Goal: Information Seeking & Learning: Learn about a topic

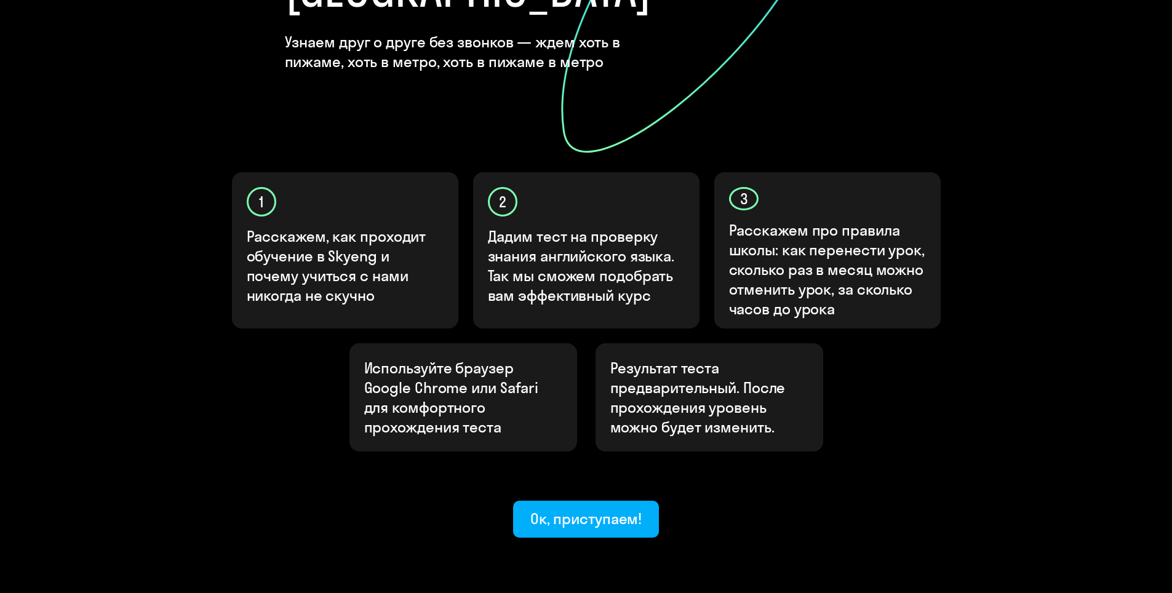
scroll to position [295, 0]
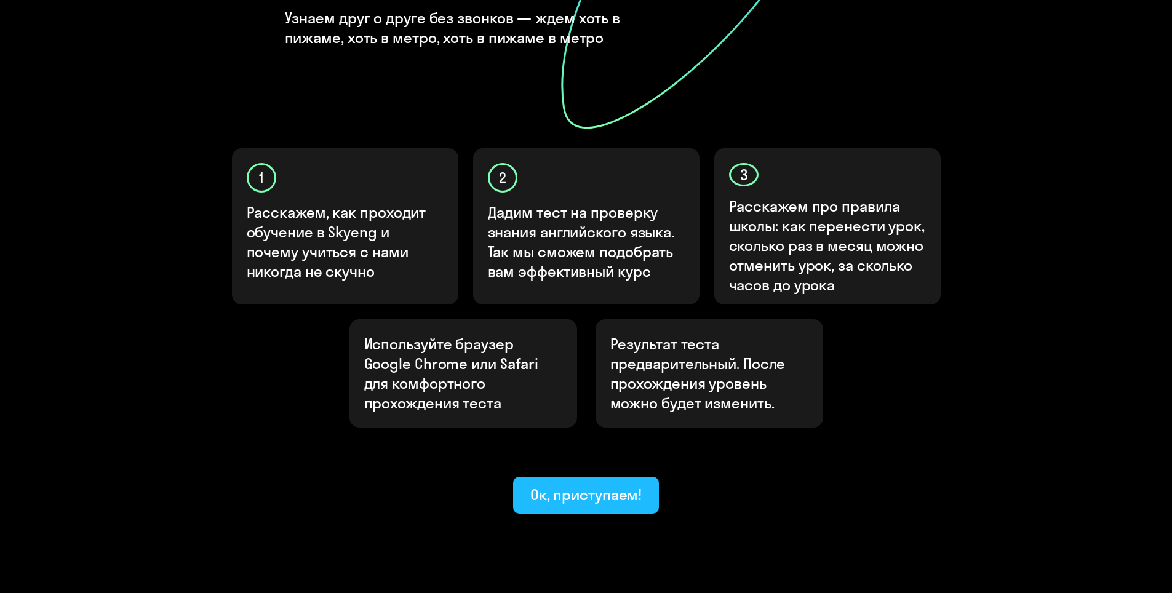
click at [610, 485] on div "Ок, приступаем!" at bounding box center [586, 495] width 112 height 20
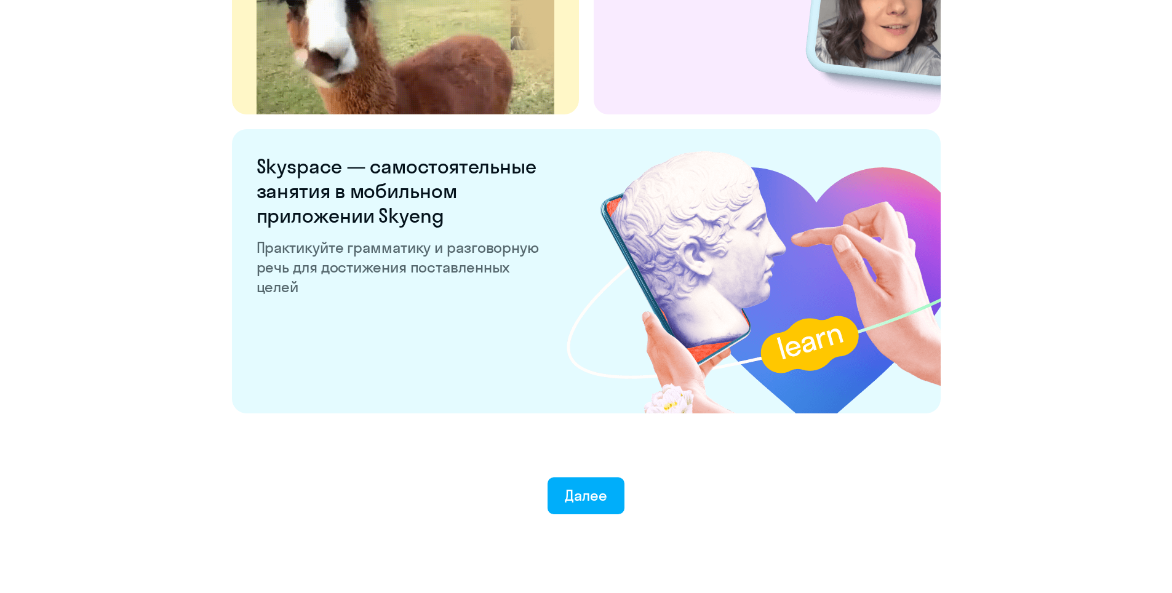
scroll to position [2259, 0]
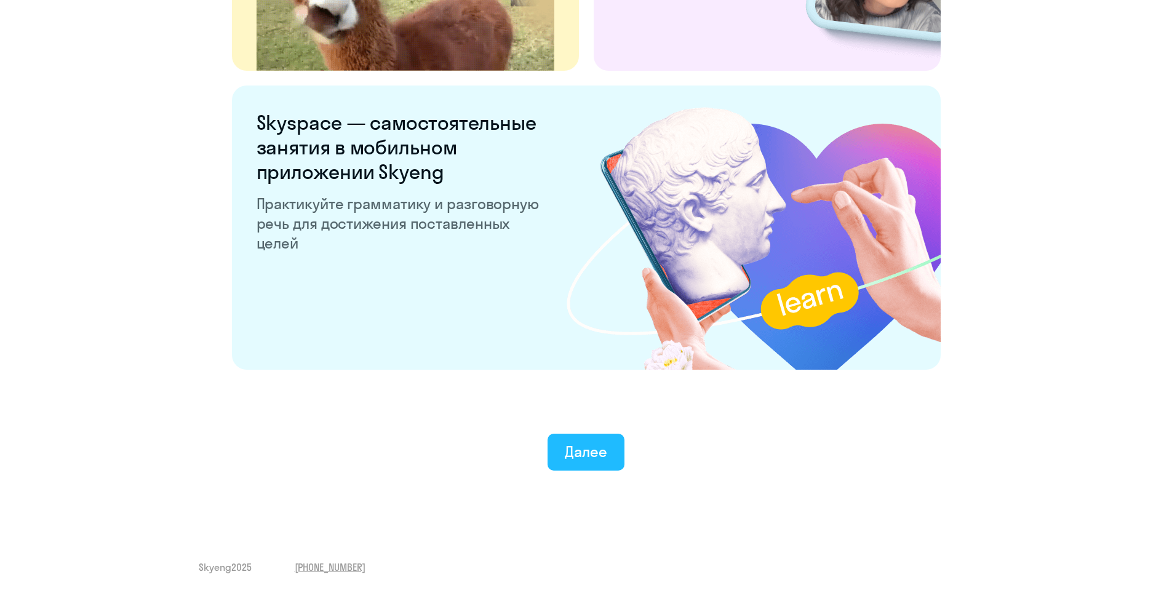
click at [599, 460] on div "Далее" at bounding box center [586, 452] width 42 height 20
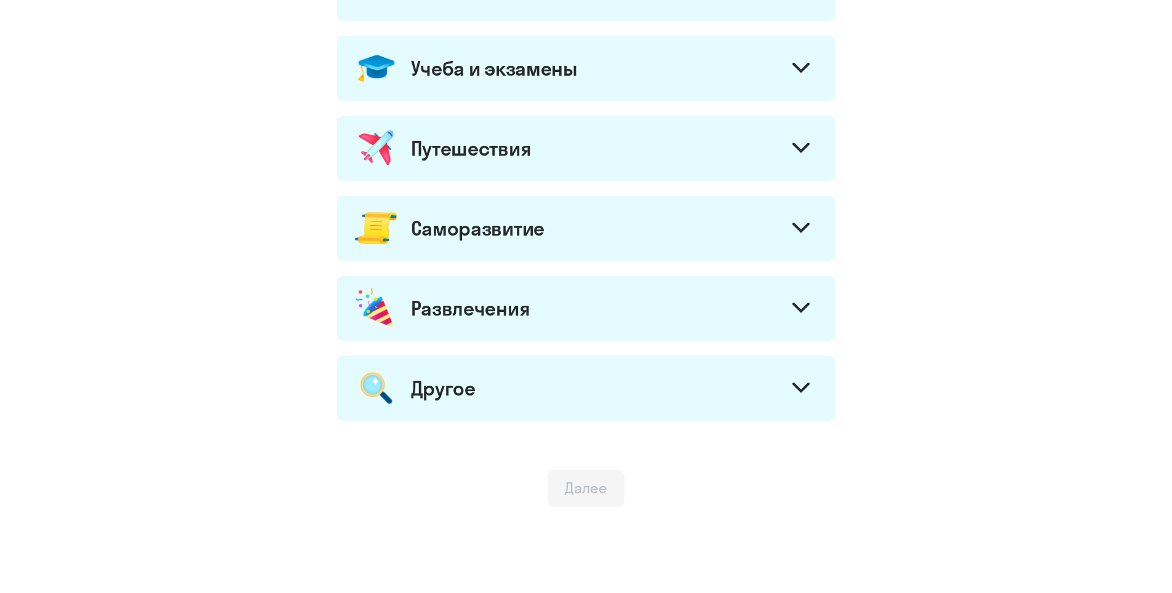
scroll to position [581, 0]
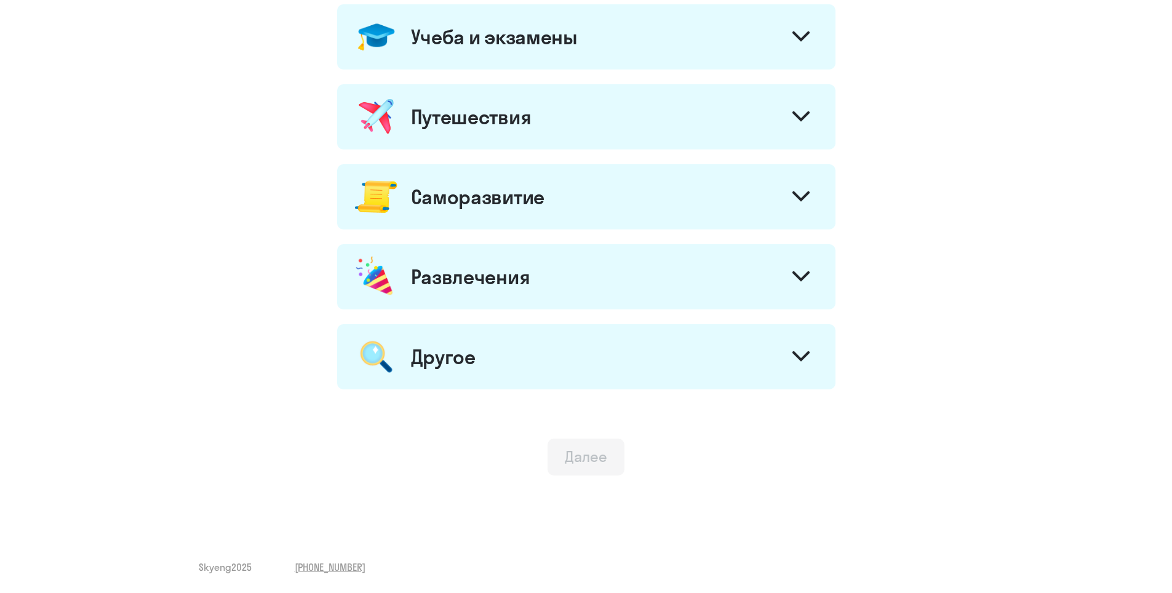
click at [576, 463] on div "Далее" at bounding box center [586, 457] width 42 height 20
click at [662, 48] on div "Учеба и экзамены" at bounding box center [586, 36] width 498 height 65
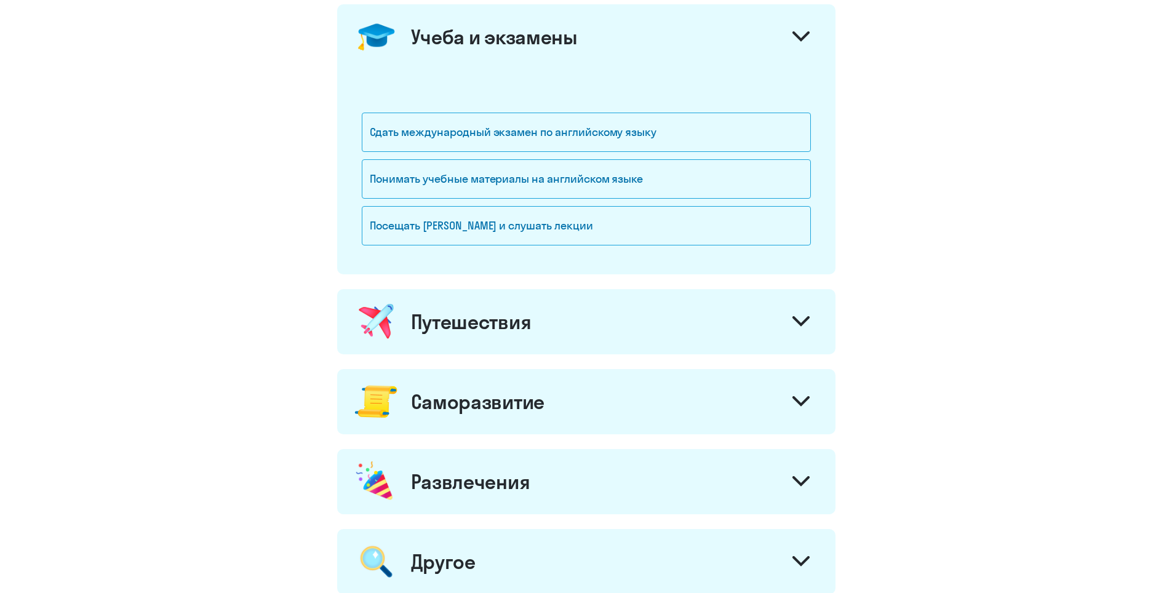
click at [631, 321] on div "Путешествия" at bounding box center [586, 321] width 498 height 65
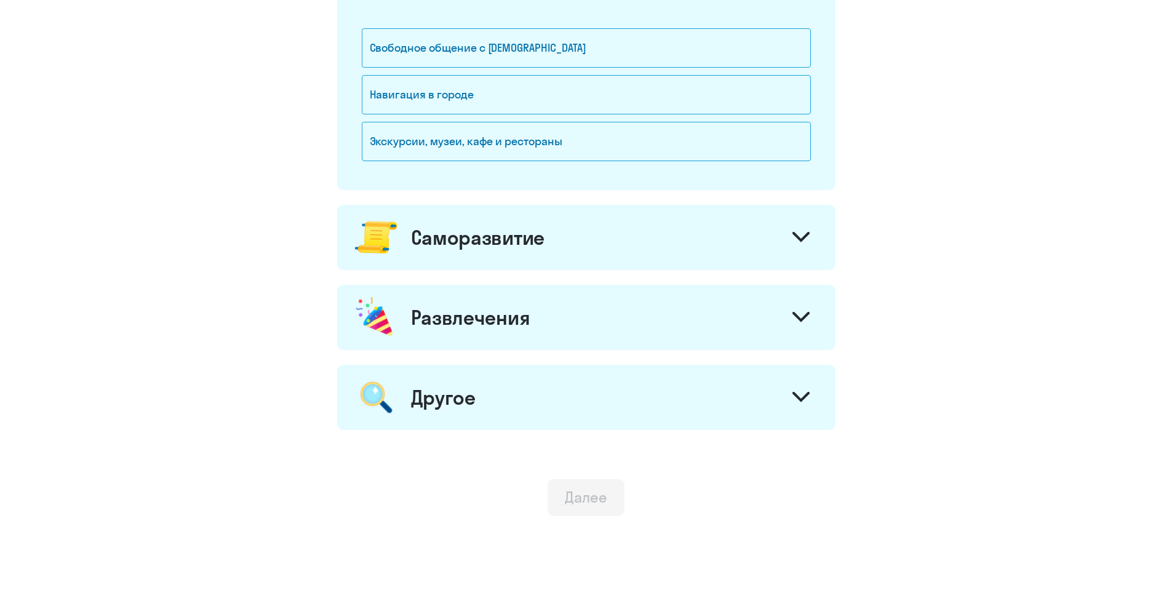
click at [629, 242] on div "Саморазвитие" at bounding box center [586, 237] width 498 height 65
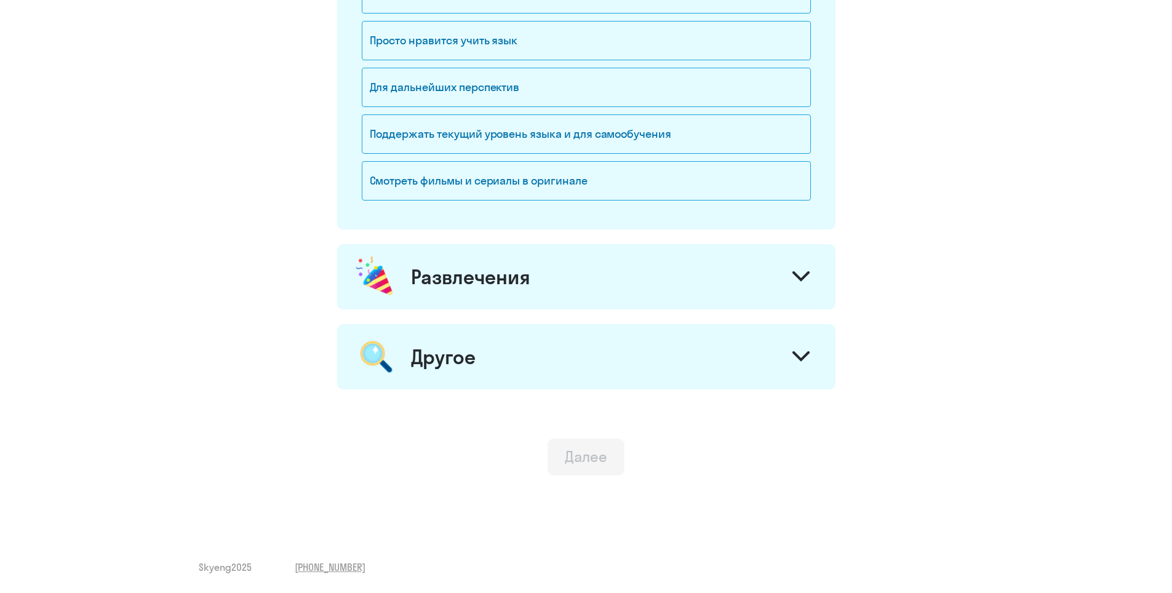
click at [631, 343] on div "Другое" at bounding box center [586, 356] width 498 height 65
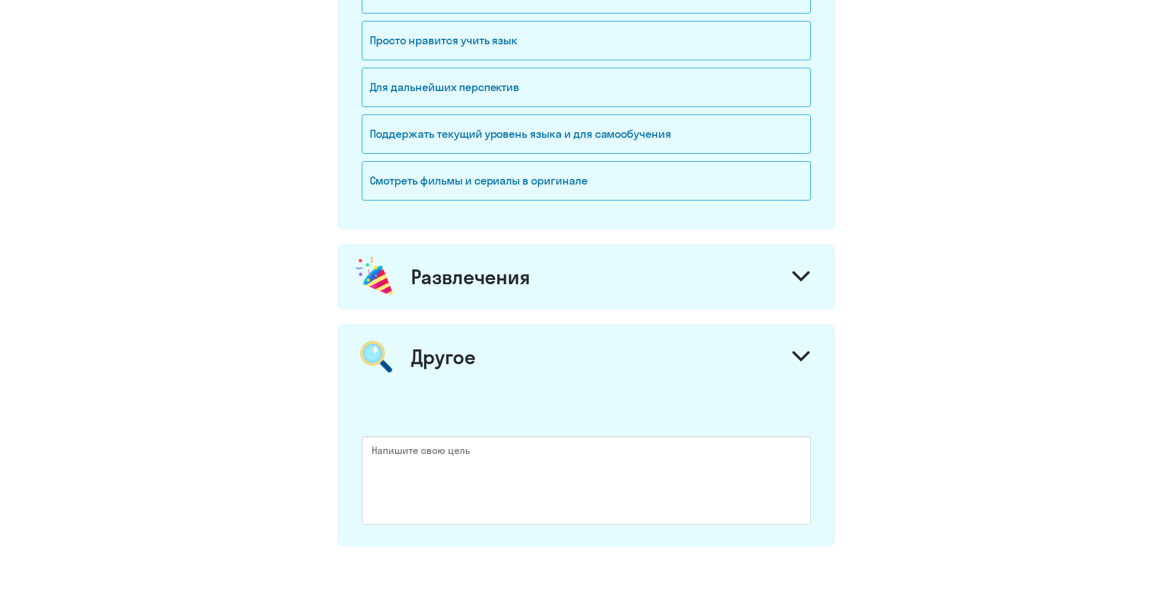
scroll to position [1540, 0]
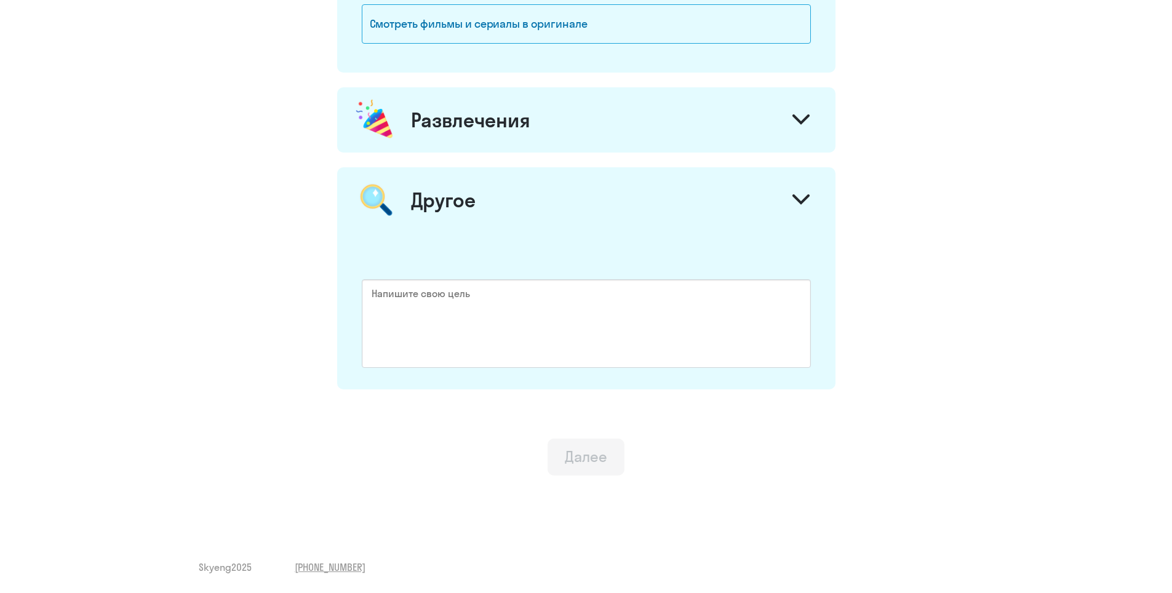
click at [608, 140] on div "Развлечения" at bounding box center [586, 119] width 498 height 65
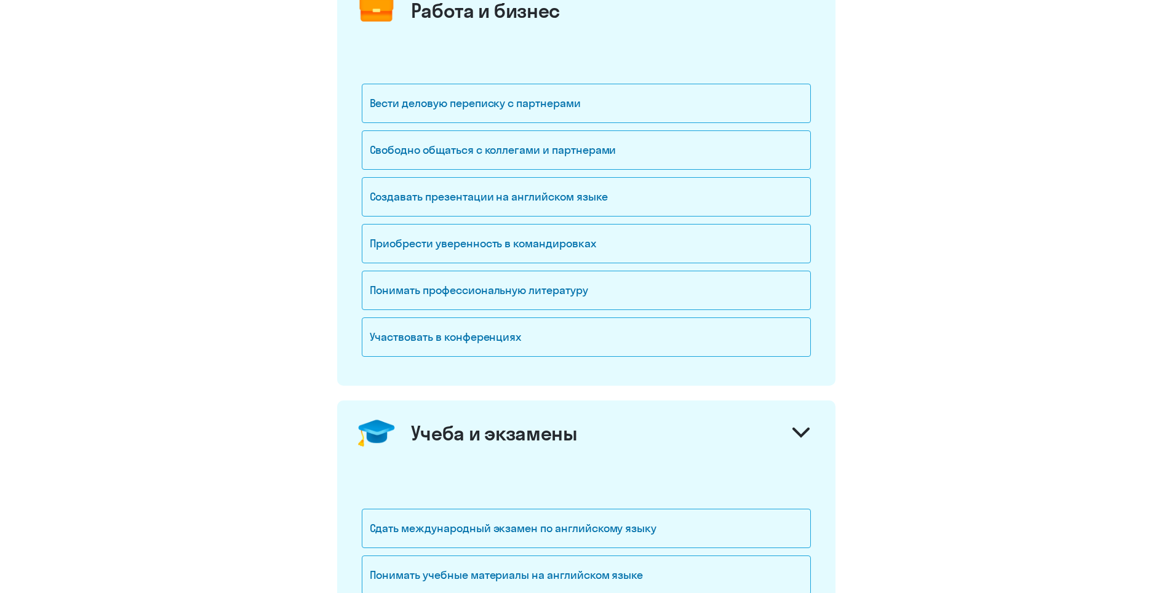
scroll to position [246, 0]
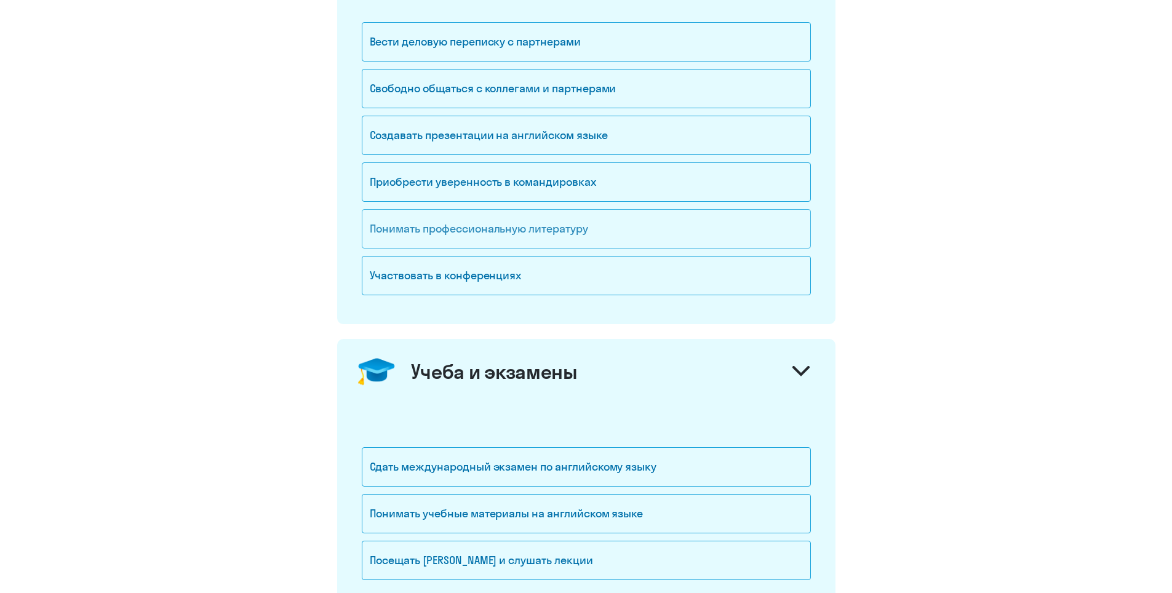
click at [598, 231] on div "Понимать профессиональную литературу" at bounding box center [586, 228] width 449 height 39
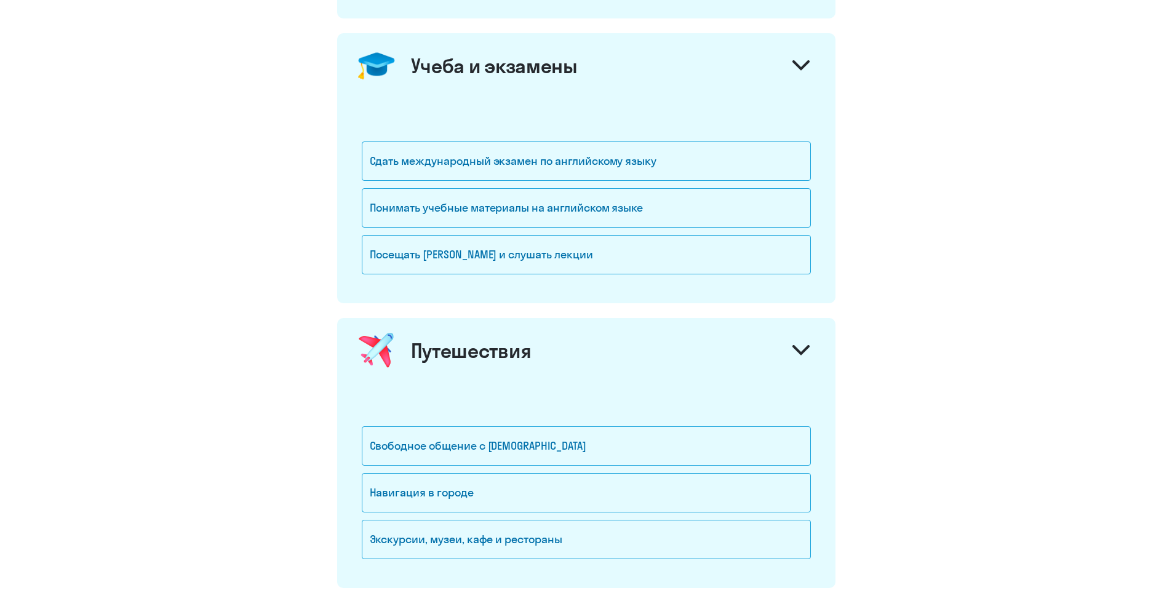
scroll to position [677, 0]
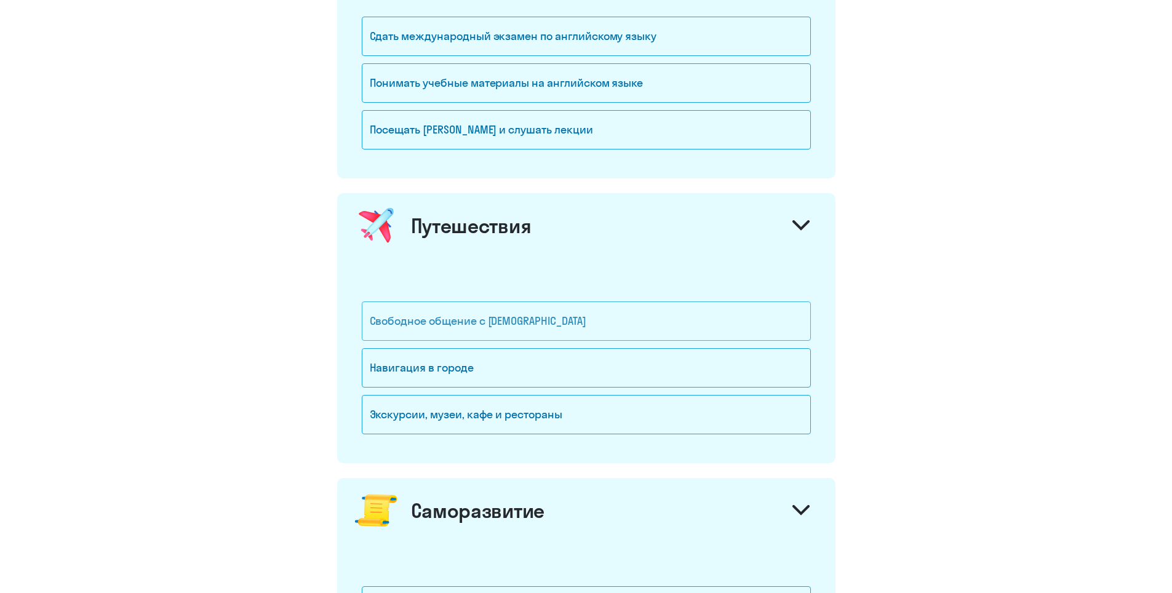
click at [561, 323] on div "Свободное общение с [DEMOGRAPHIC_DATA]" at bounding box center [586, 321] width 449 height 39
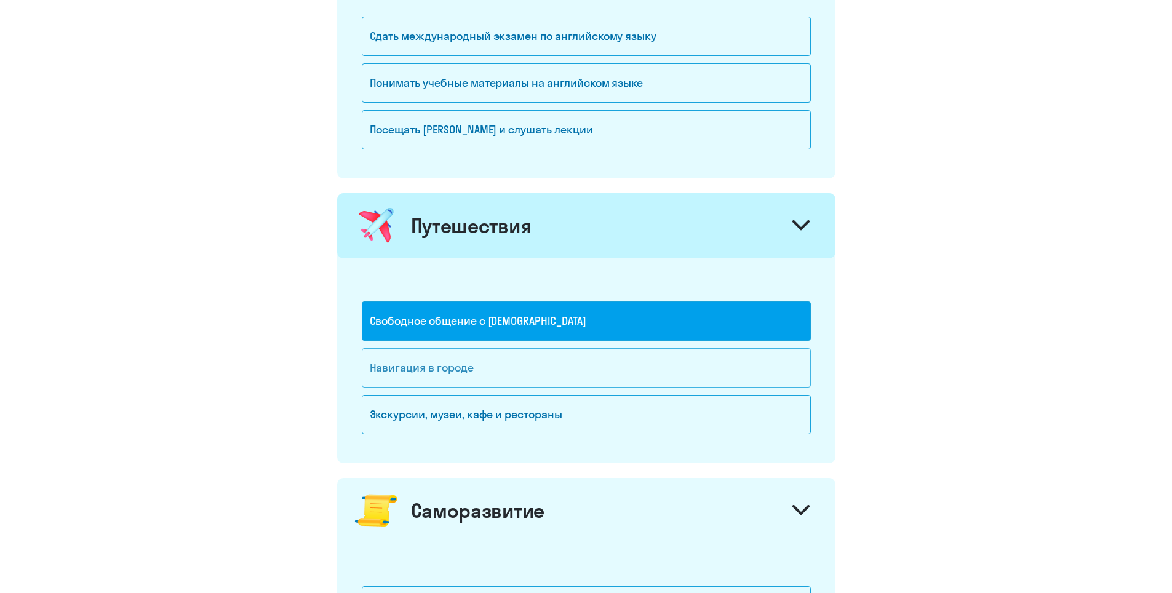
click at [550, 356] on div "Навигация в городе" at bounding box center [586, 367] width 449 height 39
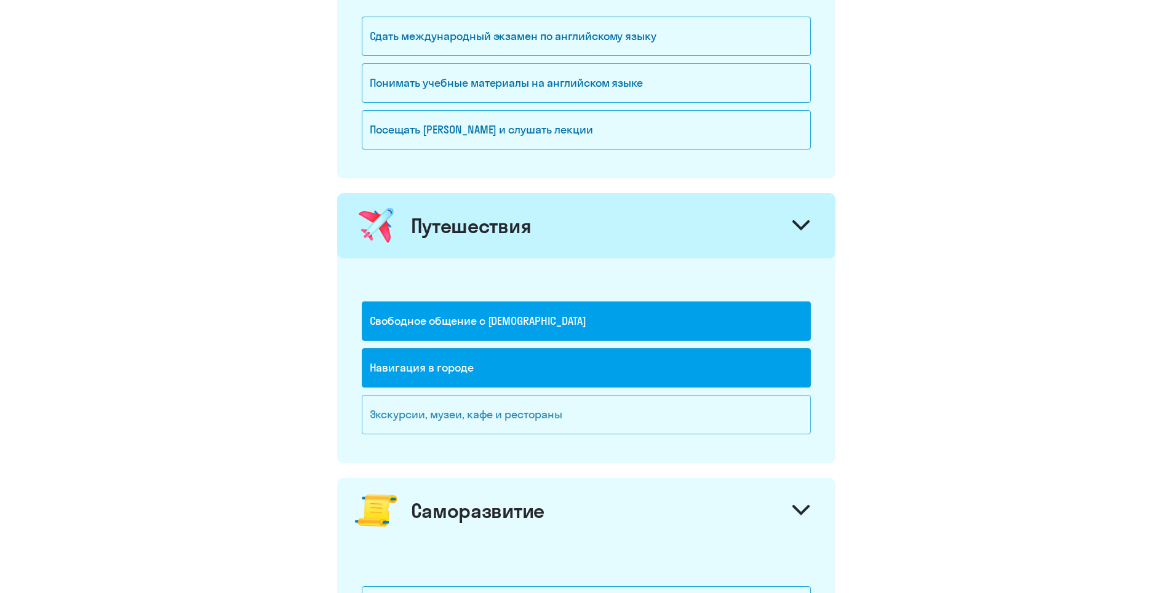
click at [551, 411] on div "Экскурсии, музеи, кафе и рестораны" at bounding box center [586, 414] width 449 height 39
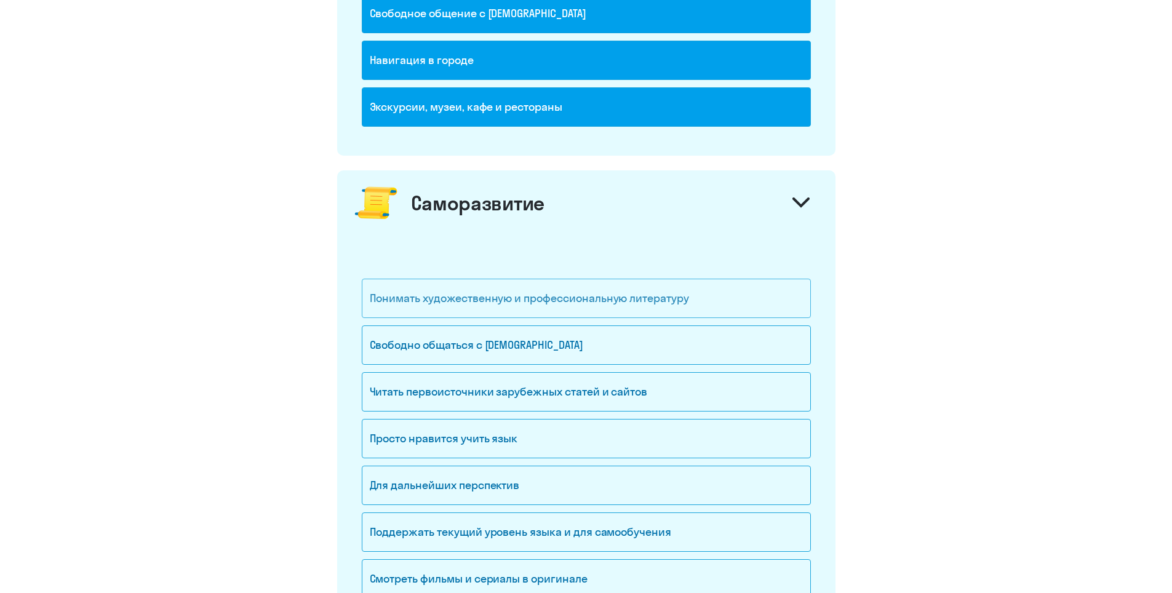
scroll to position [1046, 0]
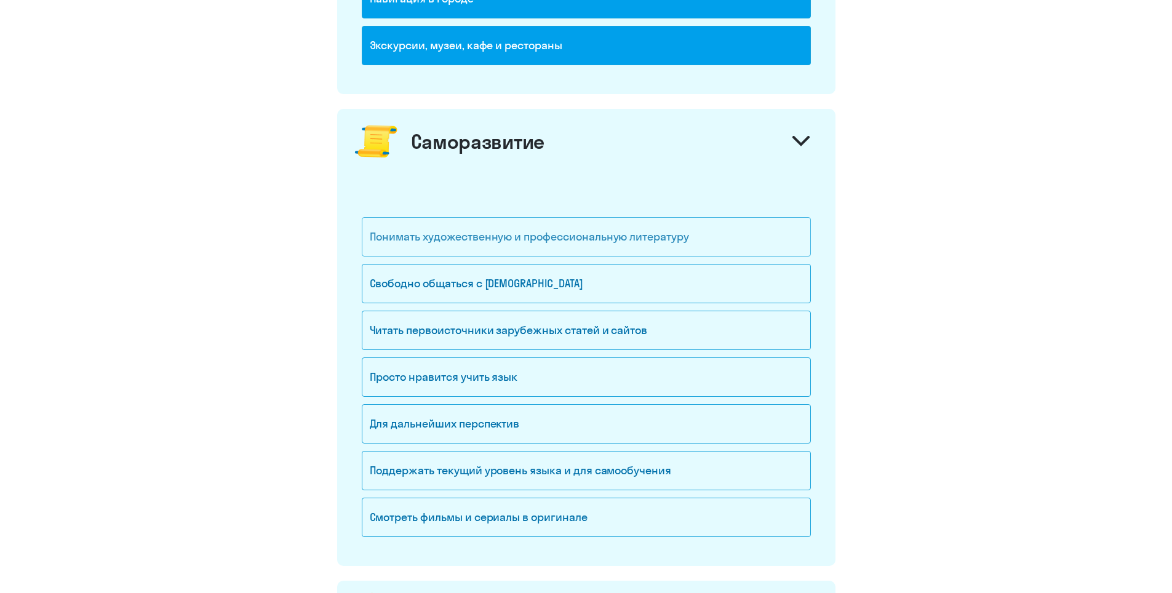
click at [520, 250] on div "Понимать художественную и профессиональную литературу" at bounding box center [586, 236] width 449 height 39
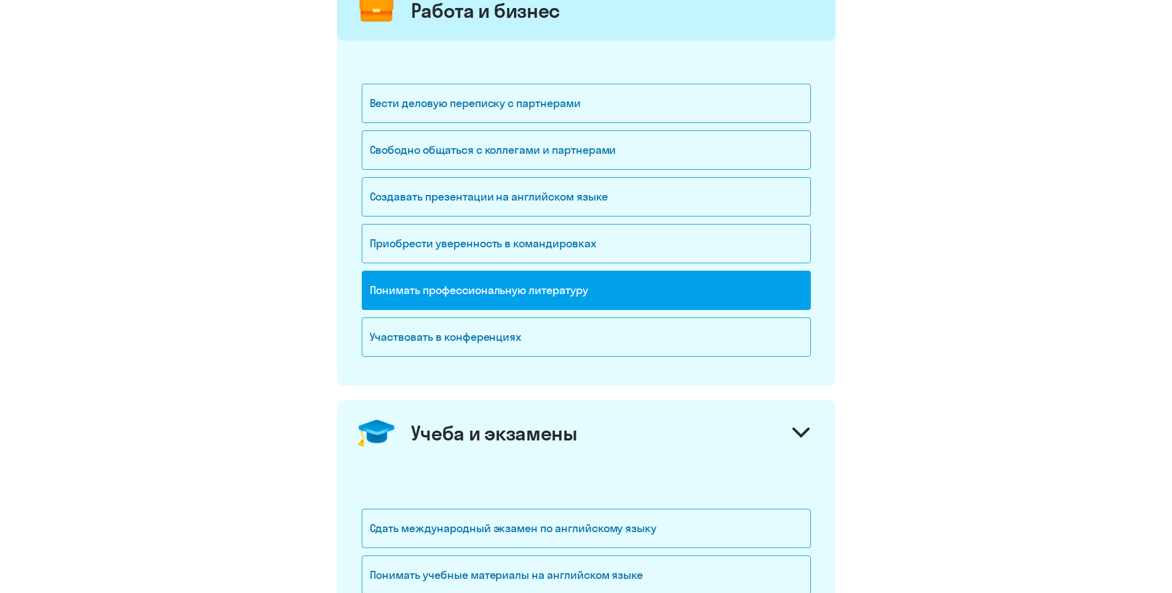
click at [514, 287] on div "Понимать профессиональную литературу" at bounding box center [586, 290] width 449 height 39
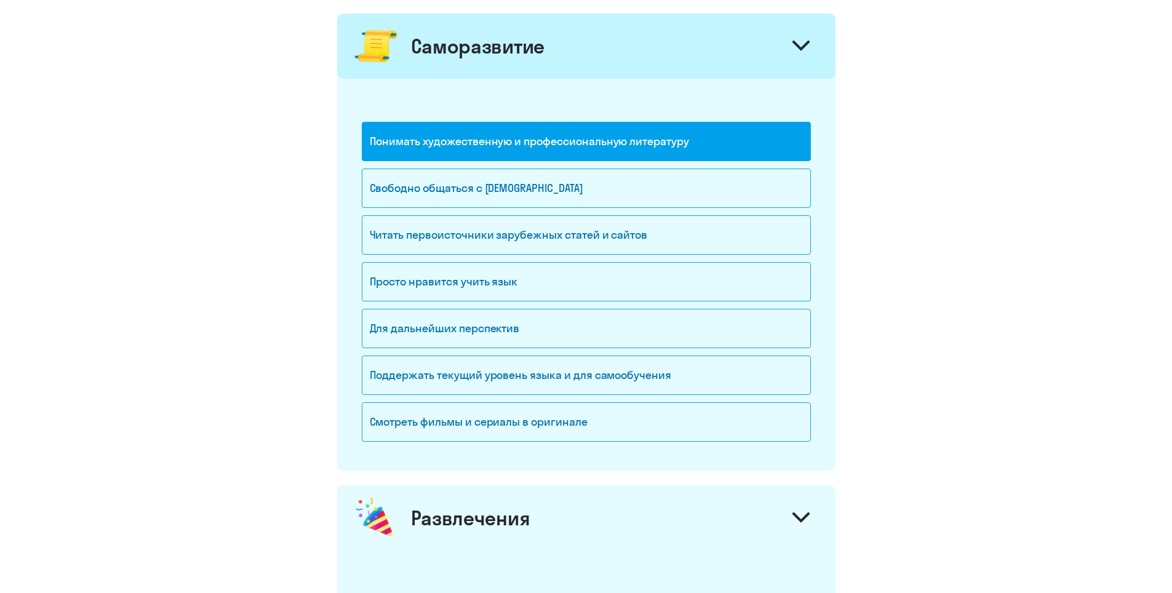
scroll to position [1169, 0]
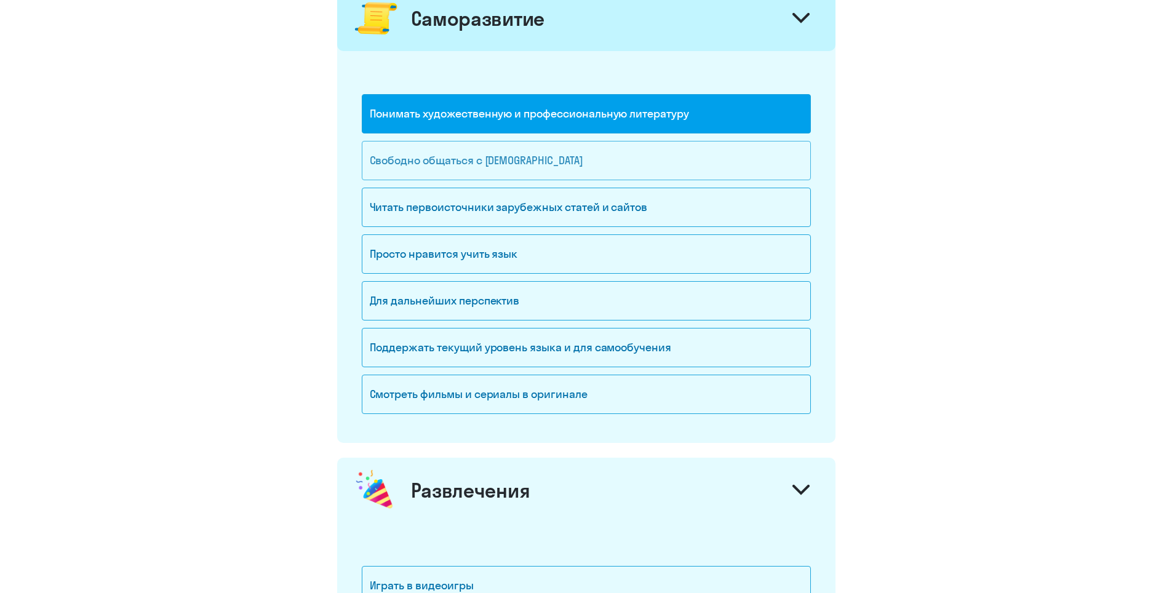
click at [524, 168] on div "Свободно общаться с [DEMOGRAPHIC_DATA]" at bounding box center [586, 160] width 449 height 39
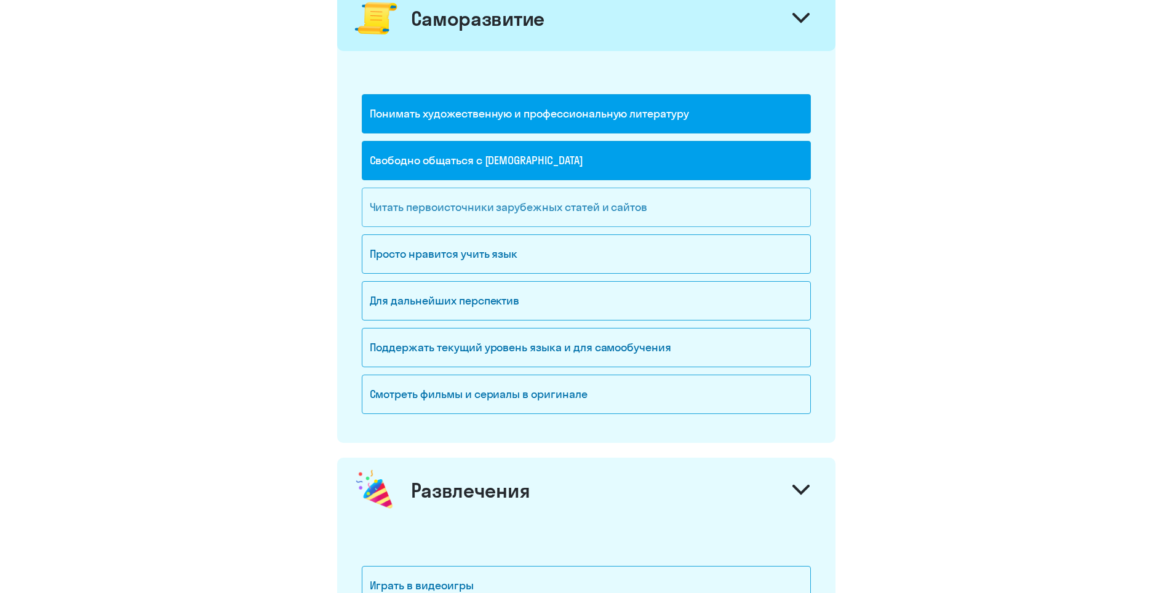
click at [522, 206] on div "Читать первоисточники зарубежных статей и сайтов" at bounding box center [586, 207] width 449 height 39
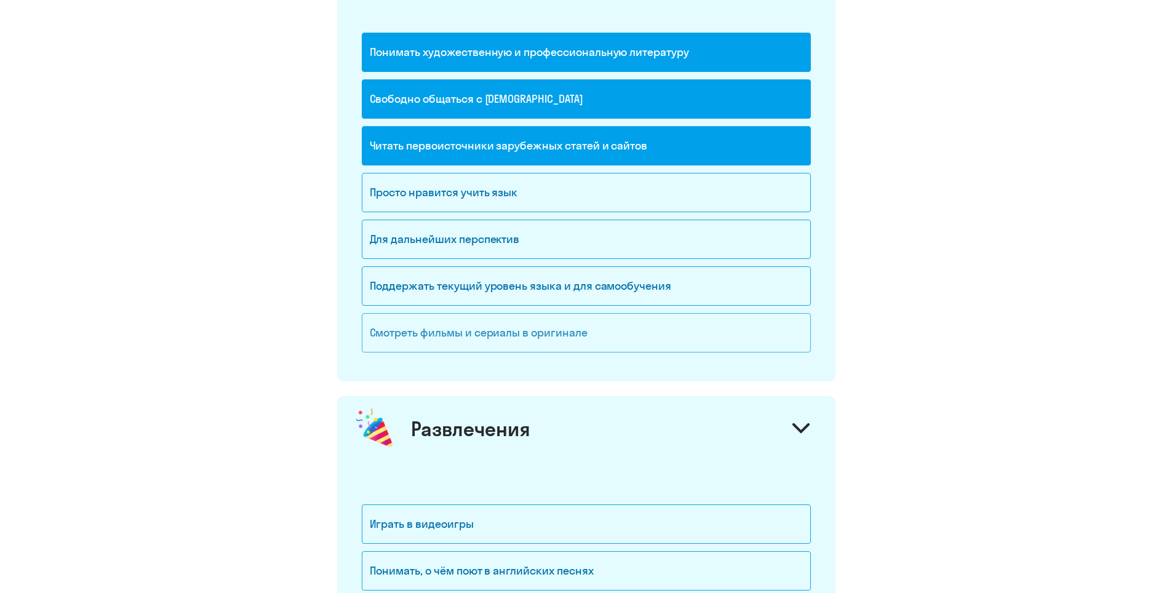
click at [534, 339] on div "Смотреть фильмы и сериалы в оригинале" at bounding box center [586, 332] width 449 height 39
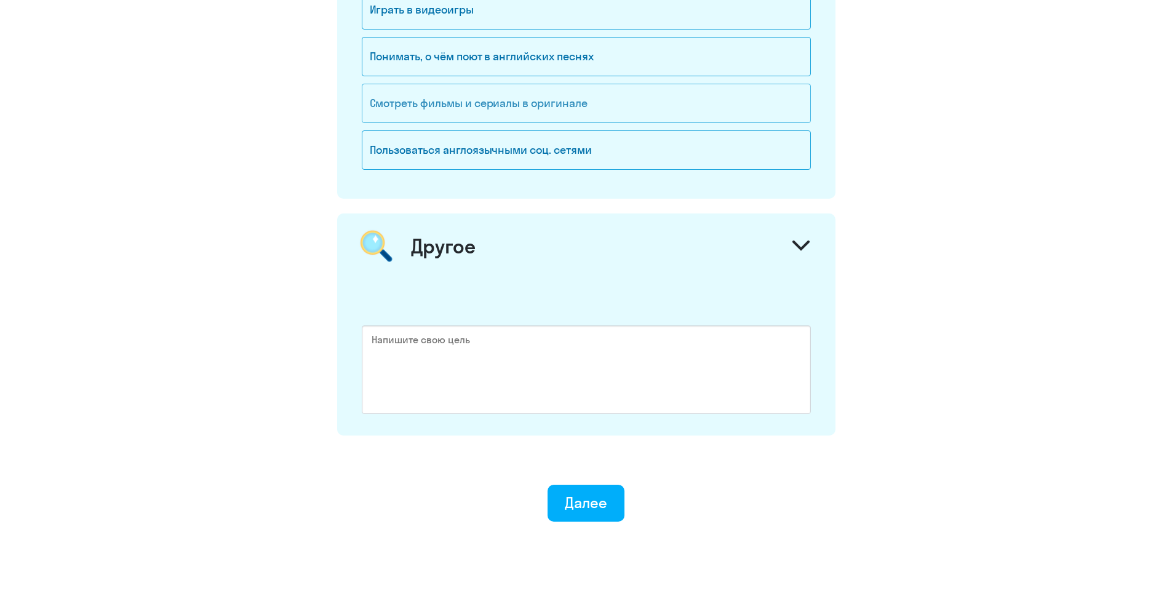
scroll to position [1791, 0]
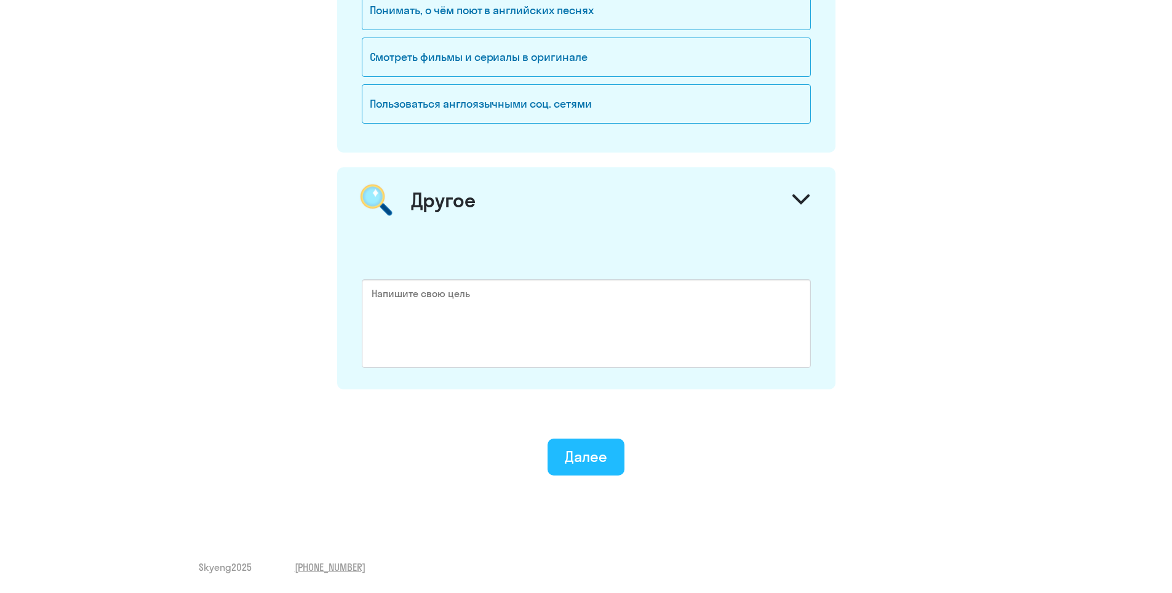
click at [567, 447] on div "Далее" at bounding box center [586, 457] width 42 height 20
